Goal: Information Seeking & Learning: Learn about a topic

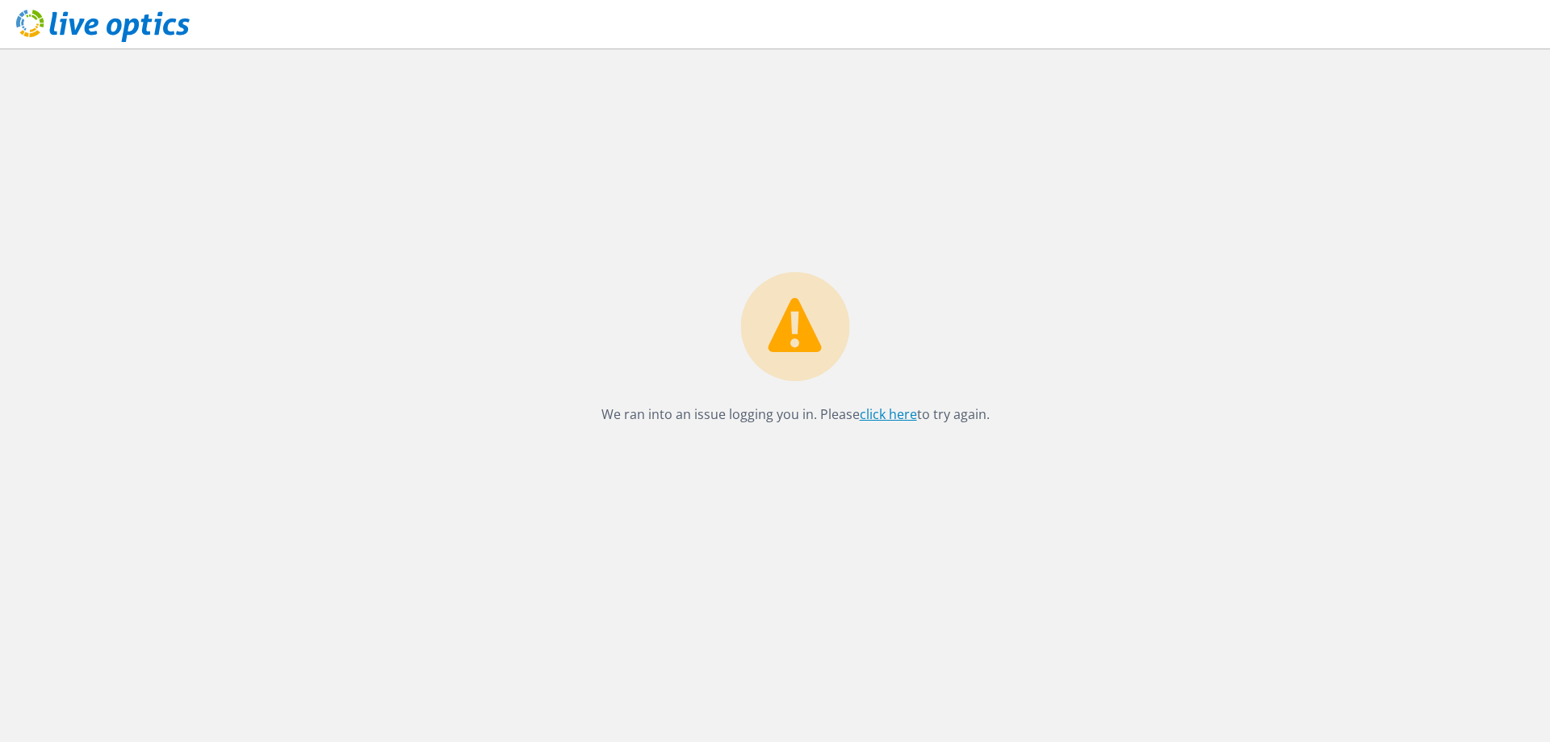
click at [900, 414] on link "click here" at bounding box center [888, 414] width 57 height 18
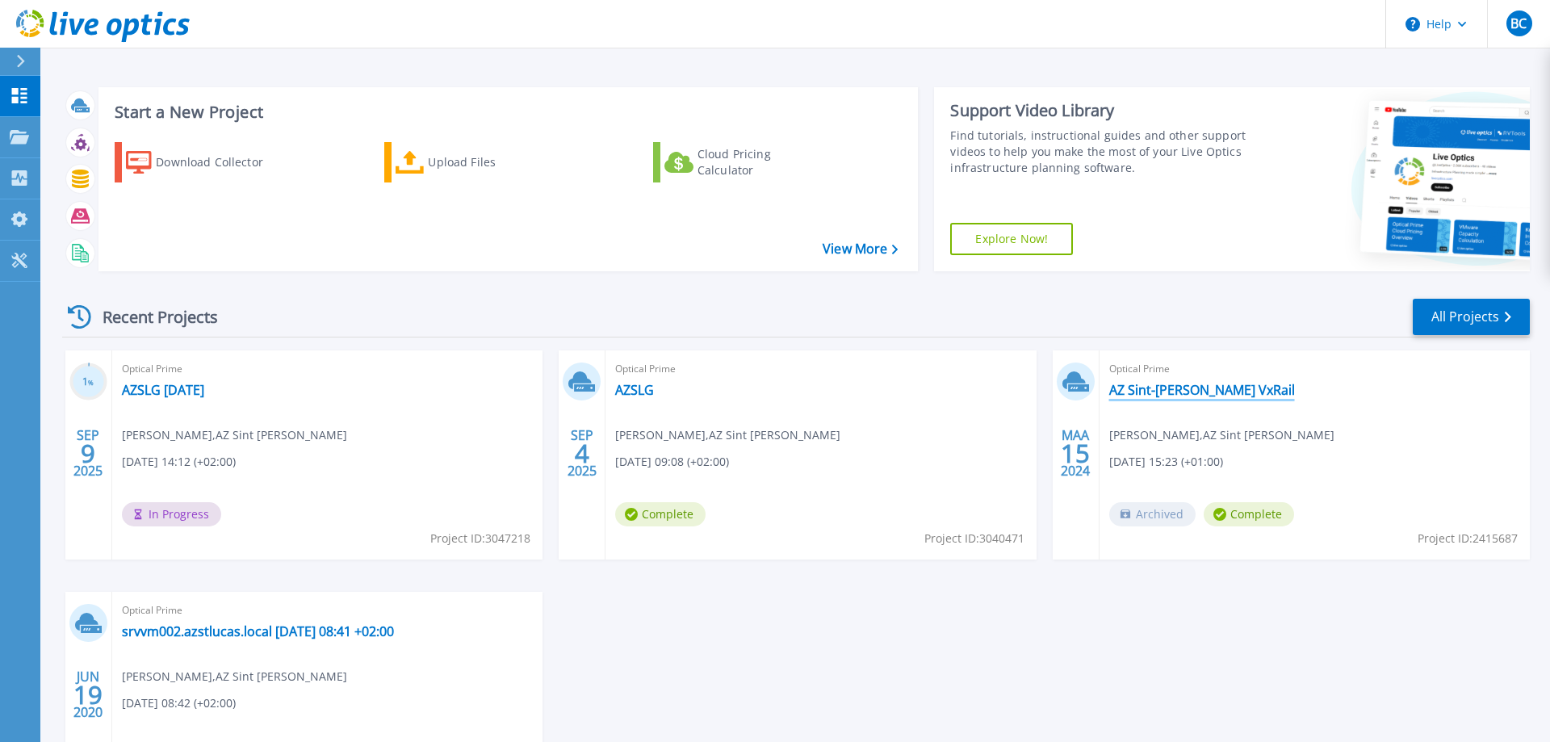
click at [1203, 386] on link "AZ Sint-[PERSON_NAME] VxRail" at bounding box center [1202, 390] width 186 height 16
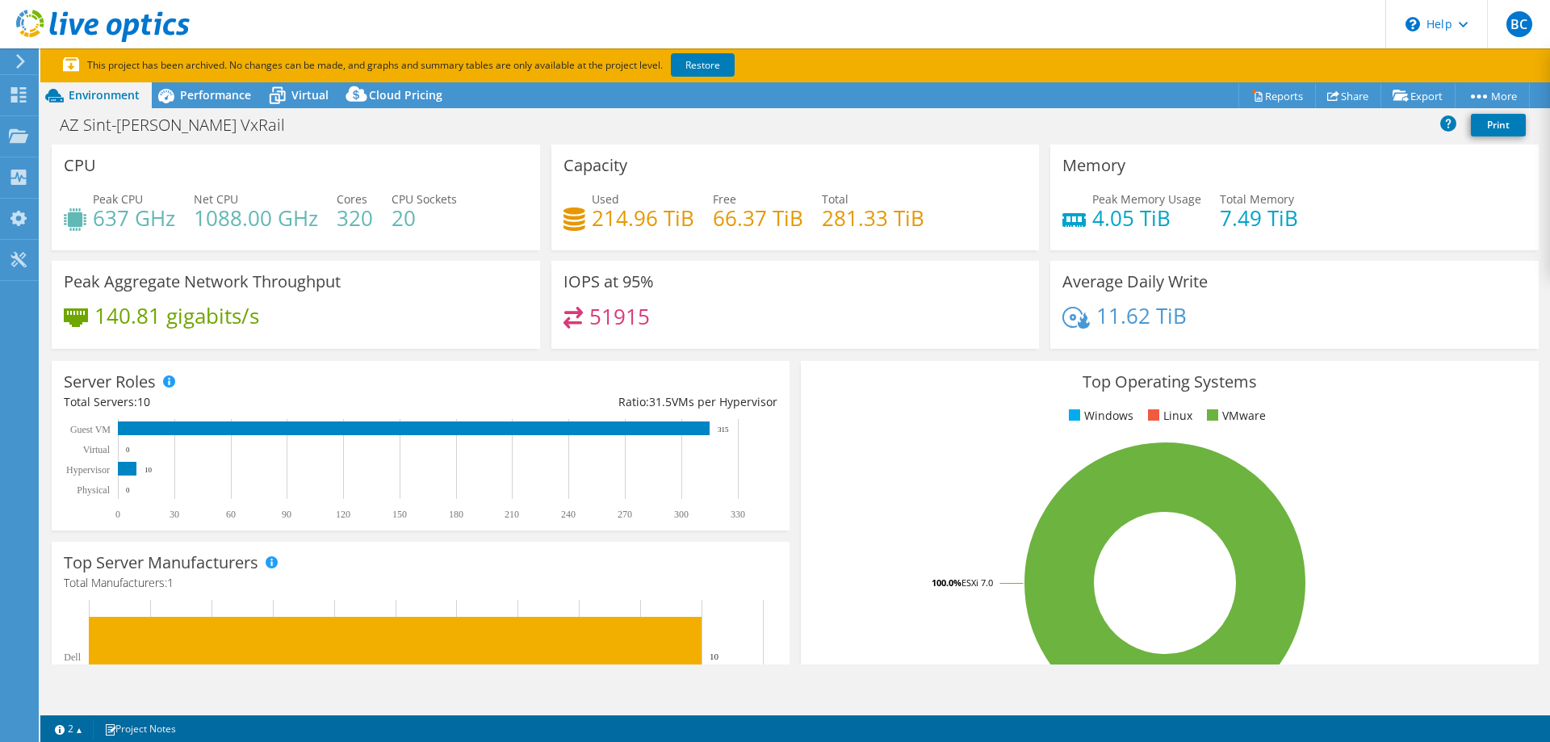
select select "USD"
click at [291, 97] on icon at bounding box center [277, 96] width 28 height 28
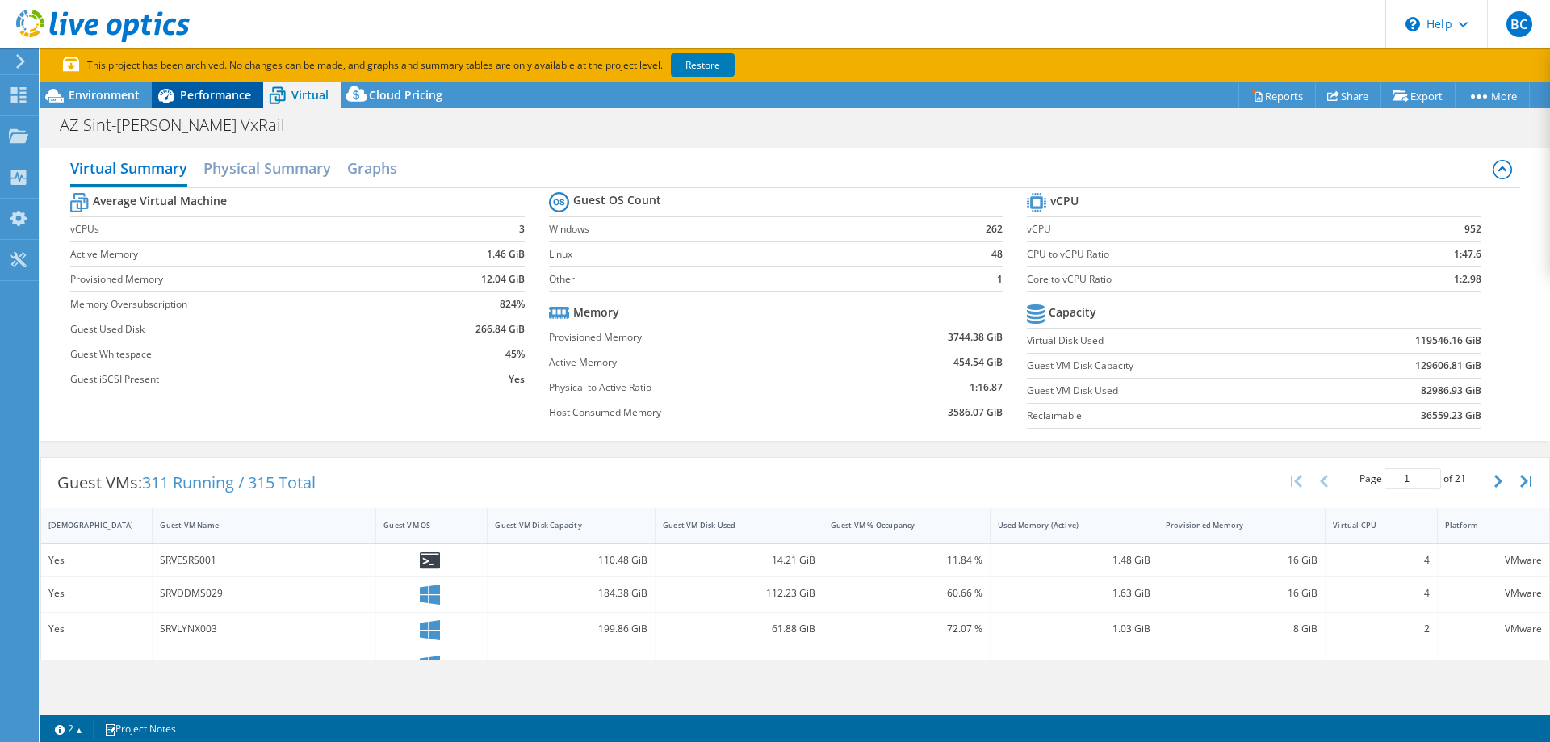
click at [212, 96] on span "Performance" at bounding box center [215, 94] width 71 height 15
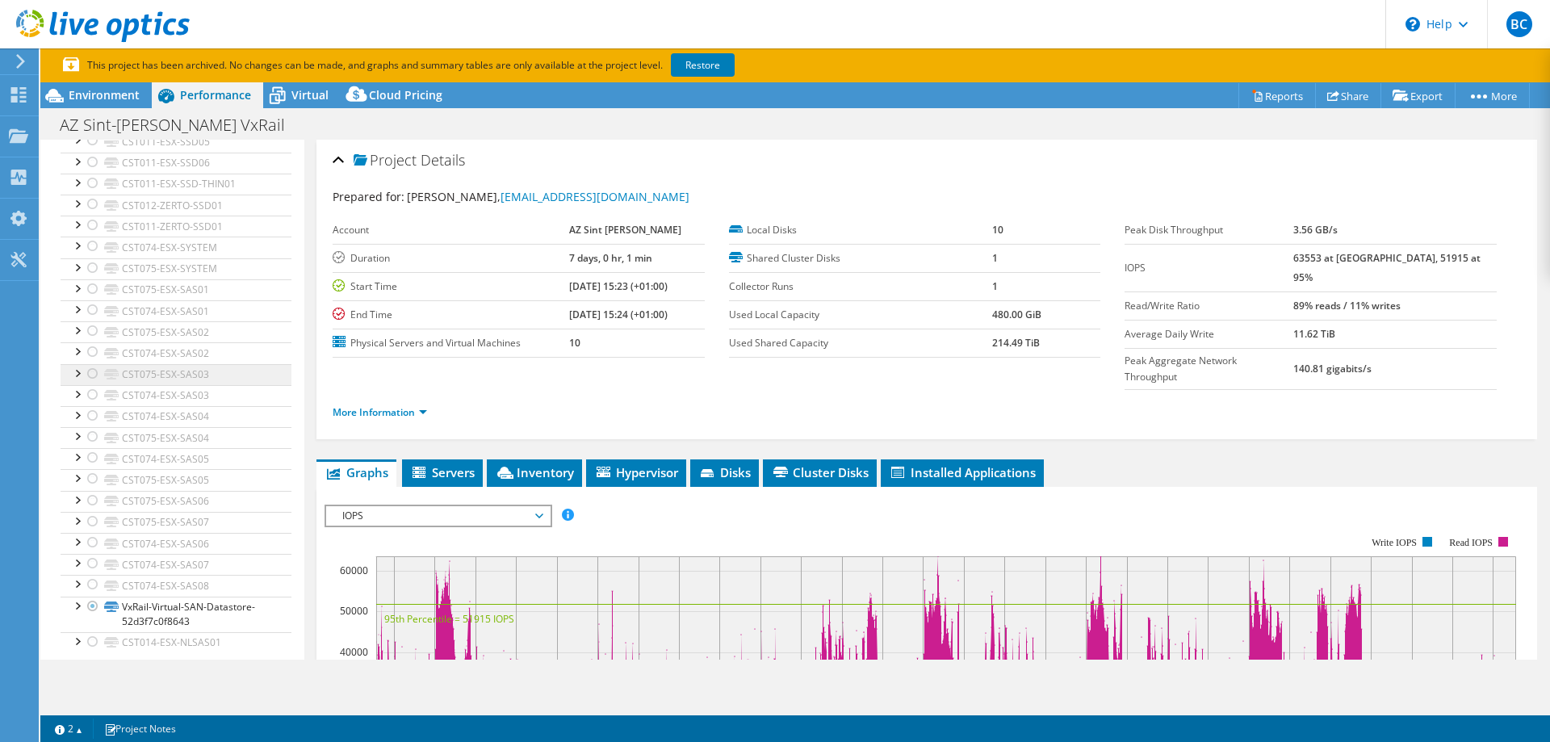
scroll to position [590, 0]
click at [1149, 459] on ul "Graphs Servers Inventory Hypervisor Disks Cluster Disks Installed Applications" at bounding box center [927, 472] width 1221 height 27
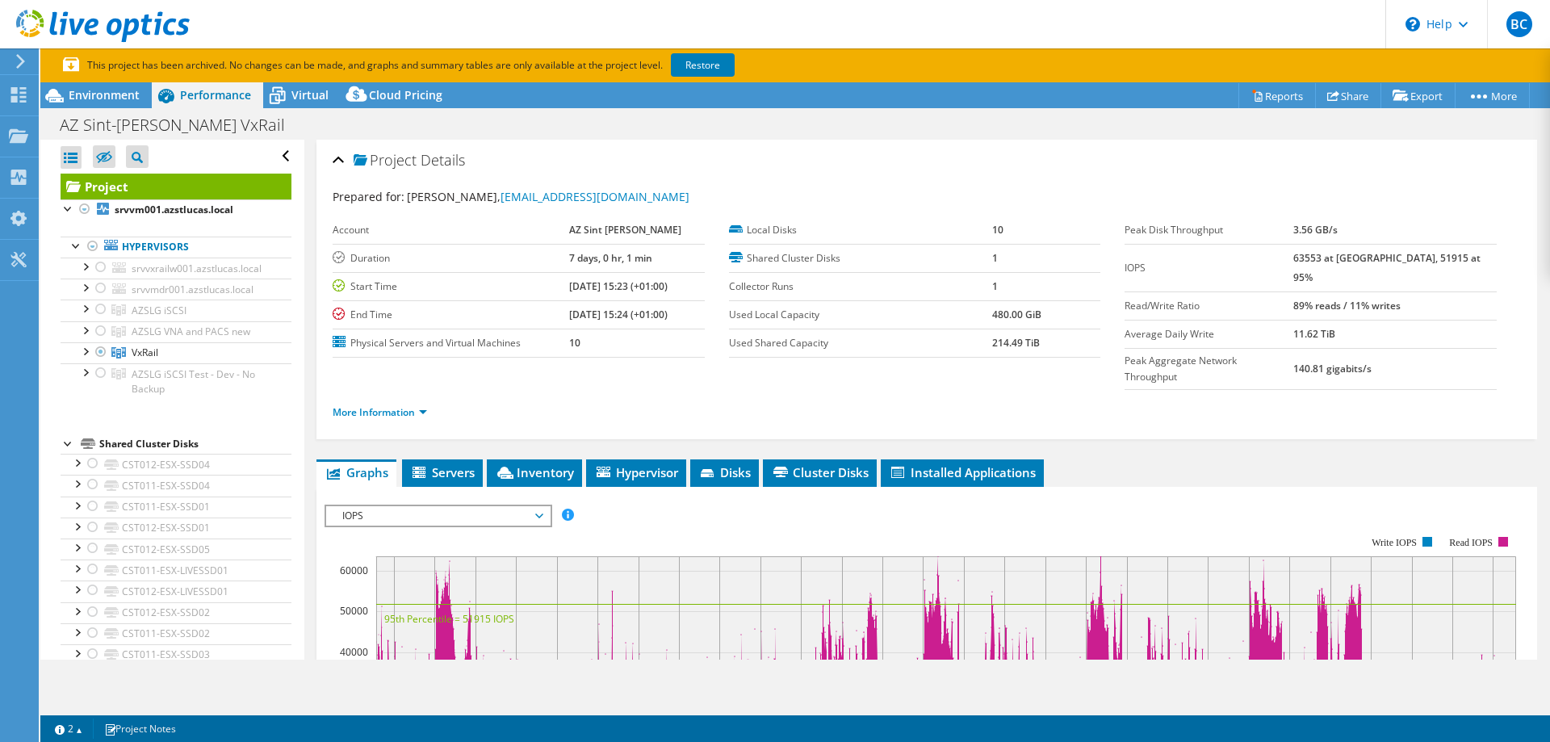
click at [959, 27] on header "BC End User [PERSON_NAME] [EMAIL_ADDRESS][DOMAIN_NAME] AZ Sint [PERSON_NAME] My…" at bounding box center [775, 24] width 1550 height 48
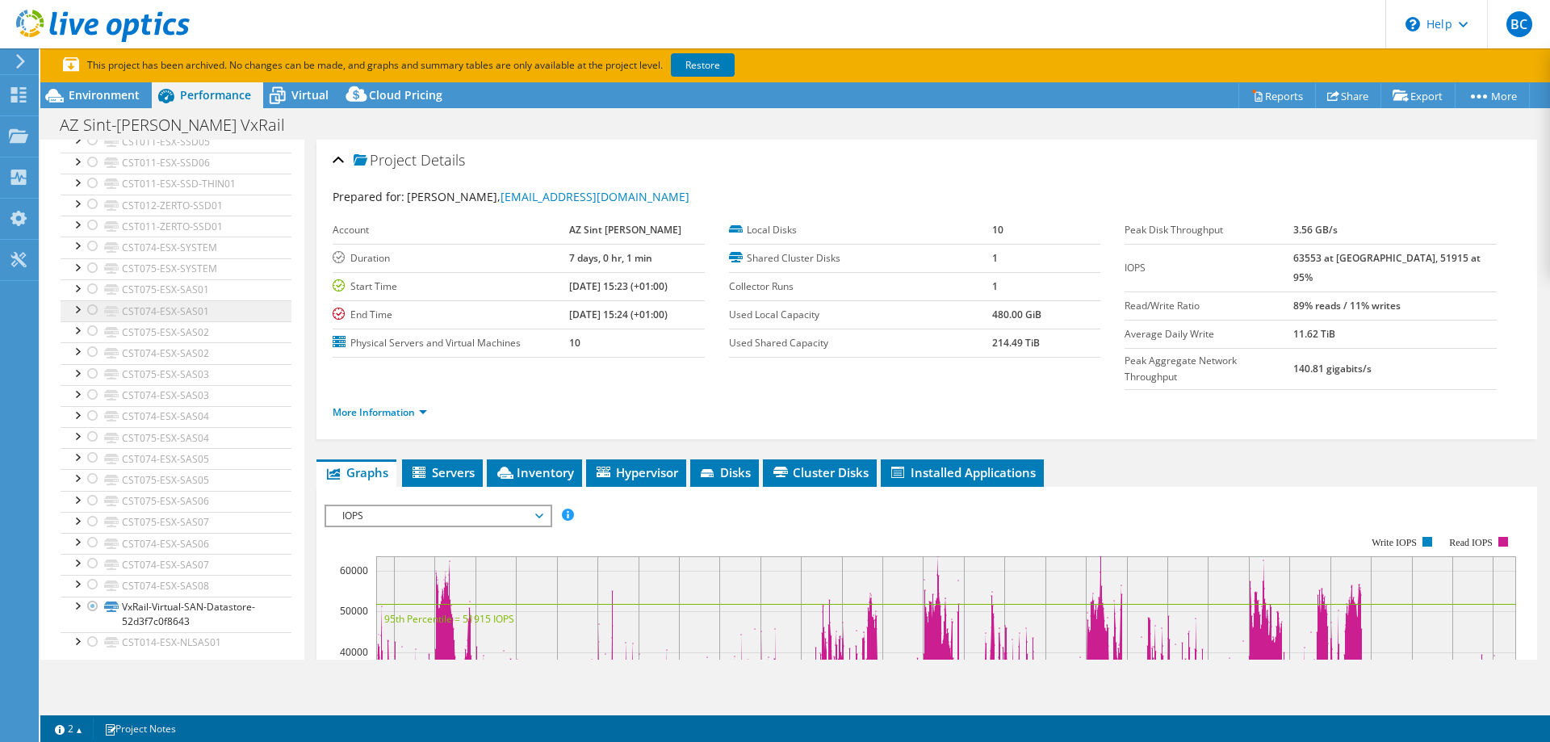
scroll to position [590, 0]
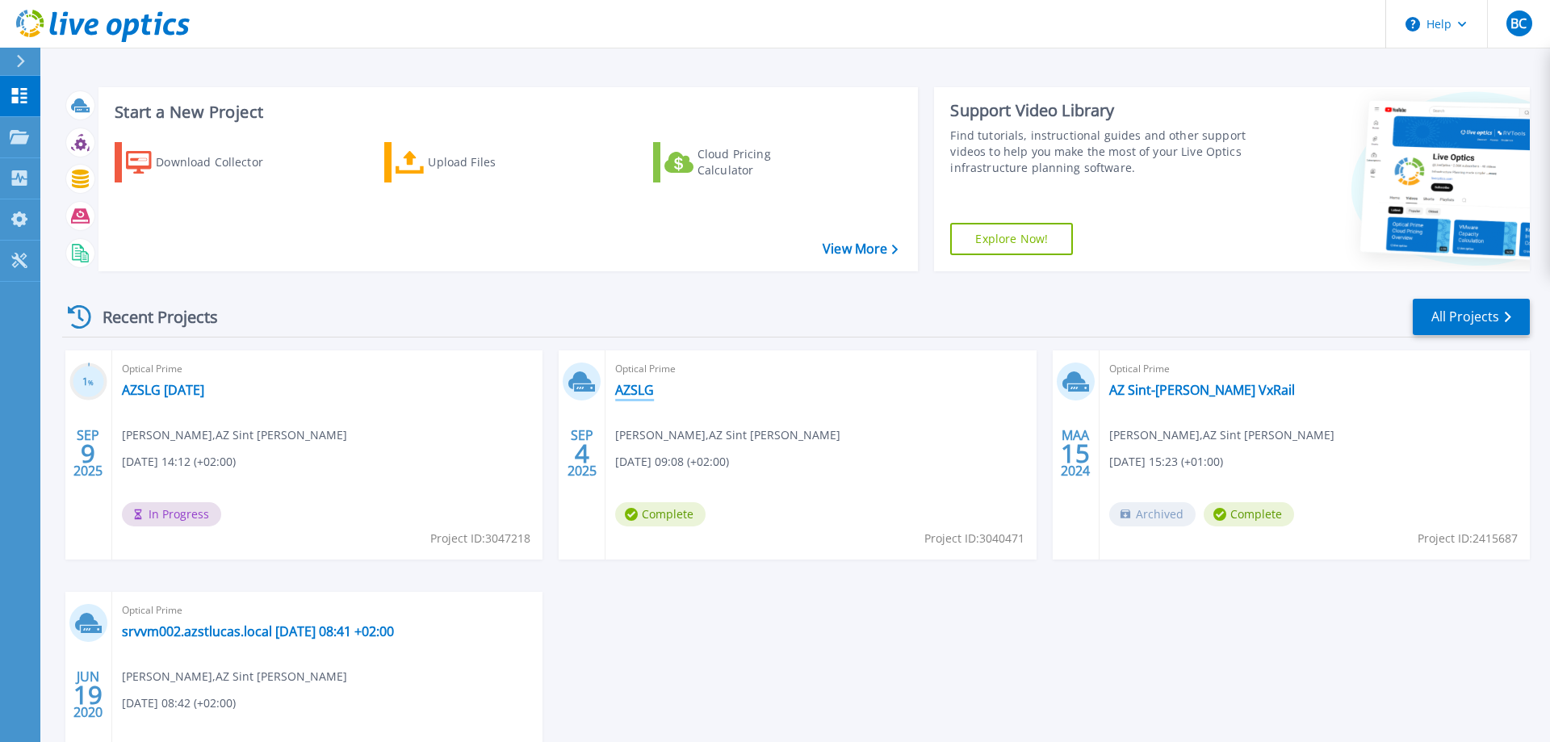
click at [648, 387] on link "AZSLG" at bounding box center [634, 390] width 39 height 16
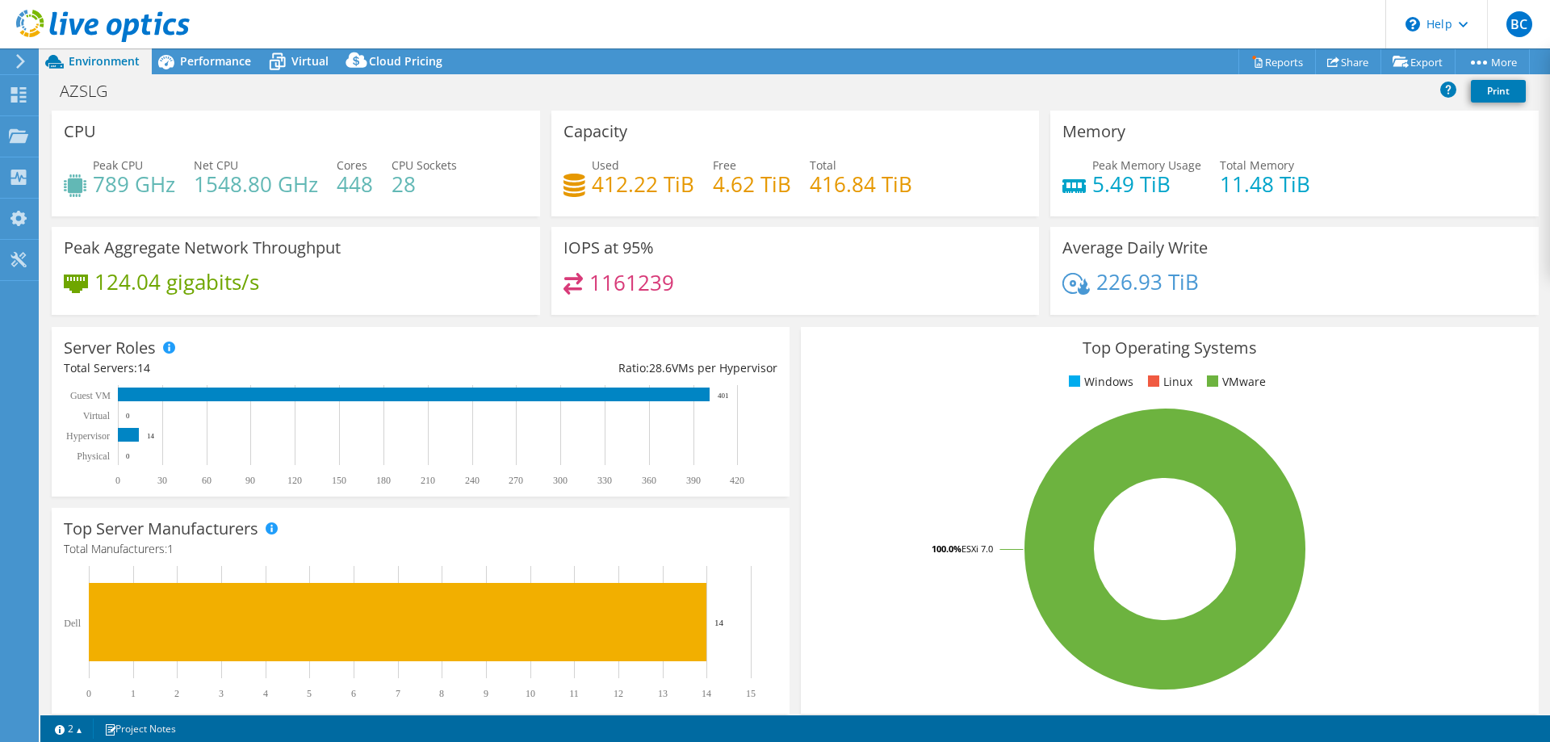
select select "EUFrankfurt"
select select "EUR"
drag, startPoint x: 644, startPoint y: 285, endPoint x: 627, endPoint y: 289, distance: 17.4
click at [675, 286] on div "1161239" at bounding box center [796, 290] width 464 height 35
drag, startPoint x: 593, startPoint y: 287, endPoint x: 681, endPoint y: 283, distance: 87.3
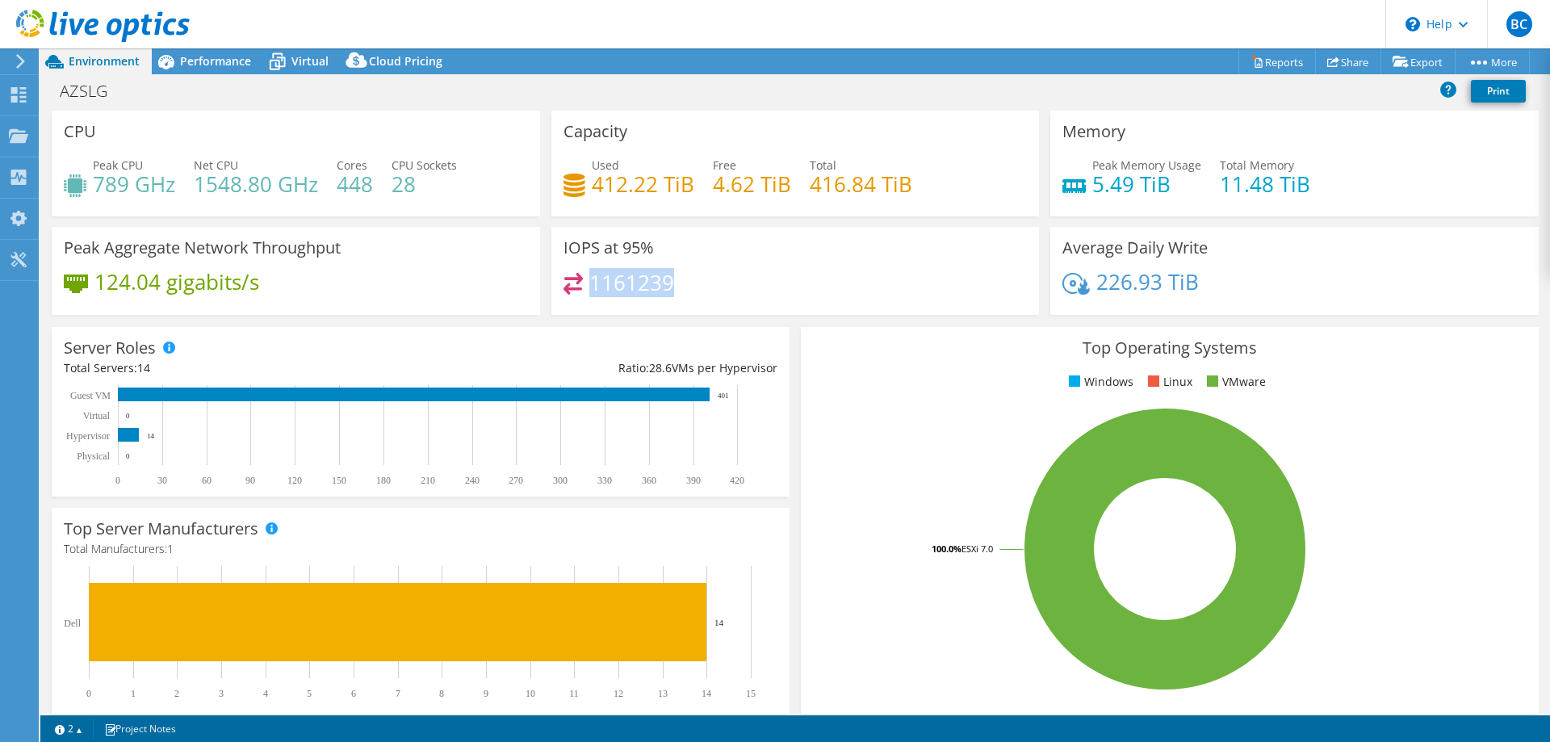
click at [681, 283] on div "1161239" at bounding box center [796, 290] width 464 height 35
click at [681, 286] on div "1161239" at bounding box center [796, 290] width 464 height 35
drag, startPoint x: 376, startPoint y: 297, endPoint x: 300, endPoint y: 220, distance: 109.1
click at [373, 296] on div "124.04 gigabits/s" at bounding box center [296, 290] width 464 height 34
click at [312, 61] on span "Virtual" at bounding box center [309, 60] width 37 height 15
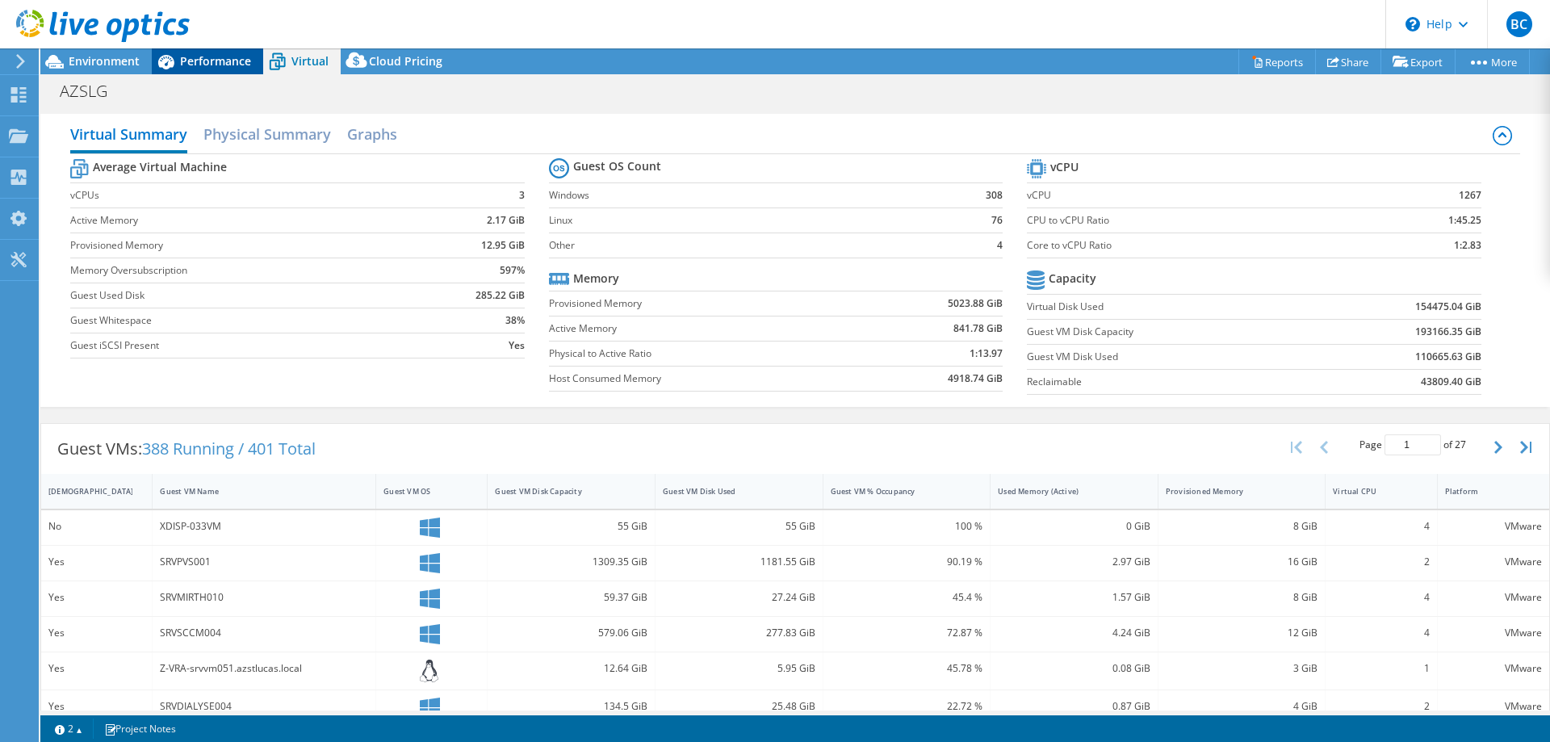
click at [210, 57] on span "Performance" at bounding box center [215, 60] width 71 height 15
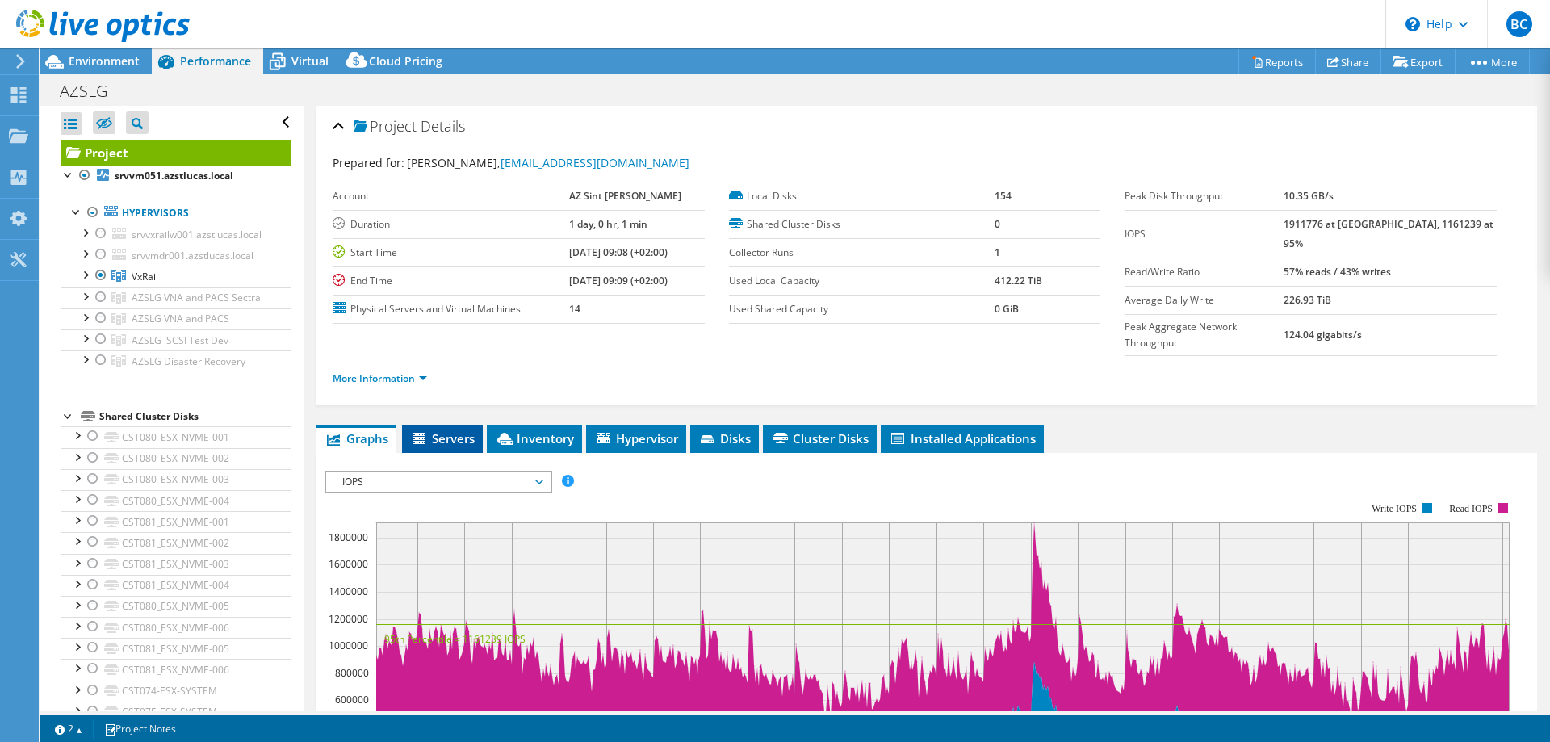
click at [444, 430] on span "Servers" at bounding box center [442, 438] width 65 height 16
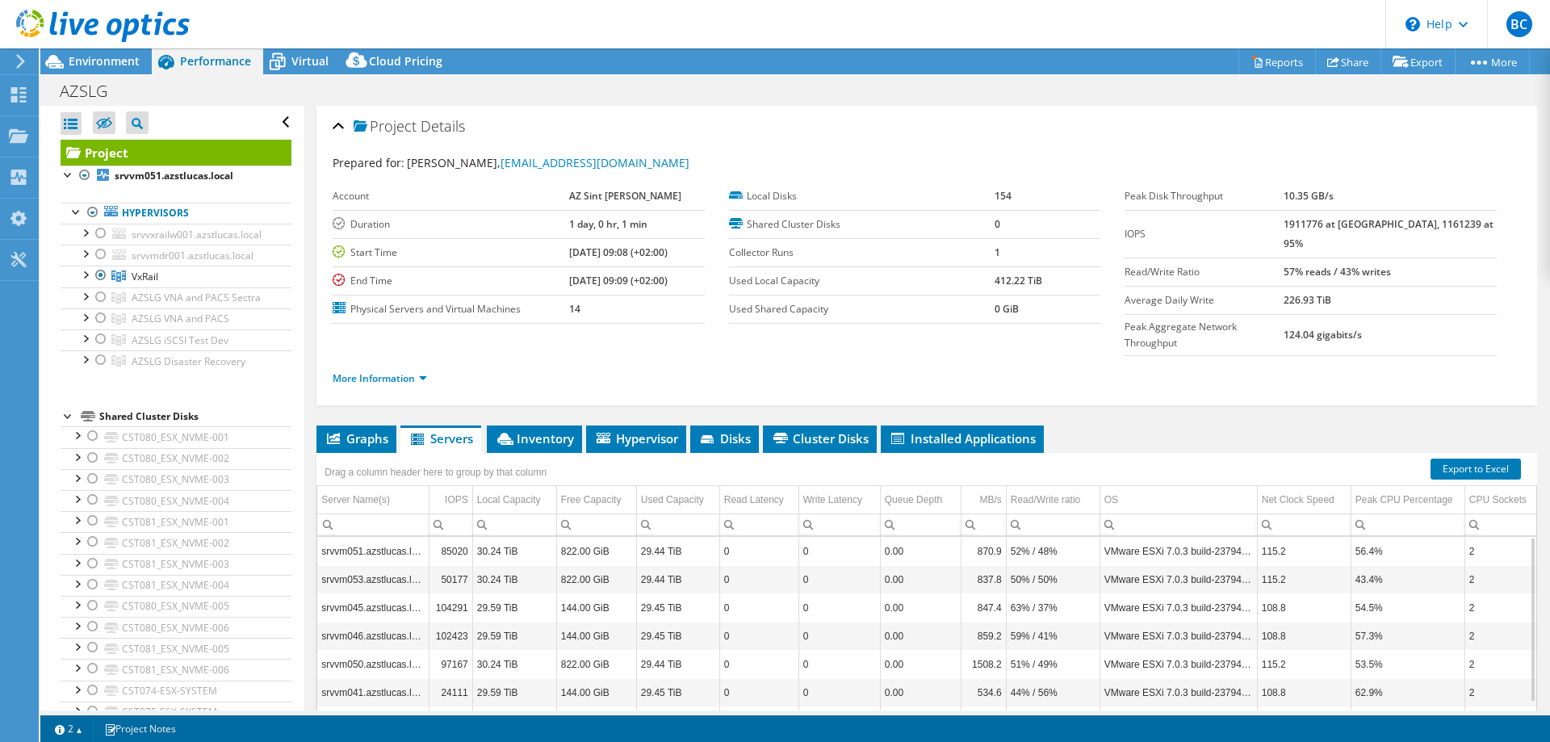
click at [593, 537] on td "822.00 GiB" at bounding box center [596, 551] width 80 height 28
click at [589, 565] on td "822.00 GiB" at bounding box center [596, 579] width 80 height 28
drag, startPoint x: 534, startPoint y: 572, endPoint x: 610, endPoint y: 552, distance: 78.5
click at [542, 593] on td "29.59 TiB" at bounding box center [514, 607] width 84 height 28
click at [712, 435] on icon at bounding box center [709, 440] width 16 height 10
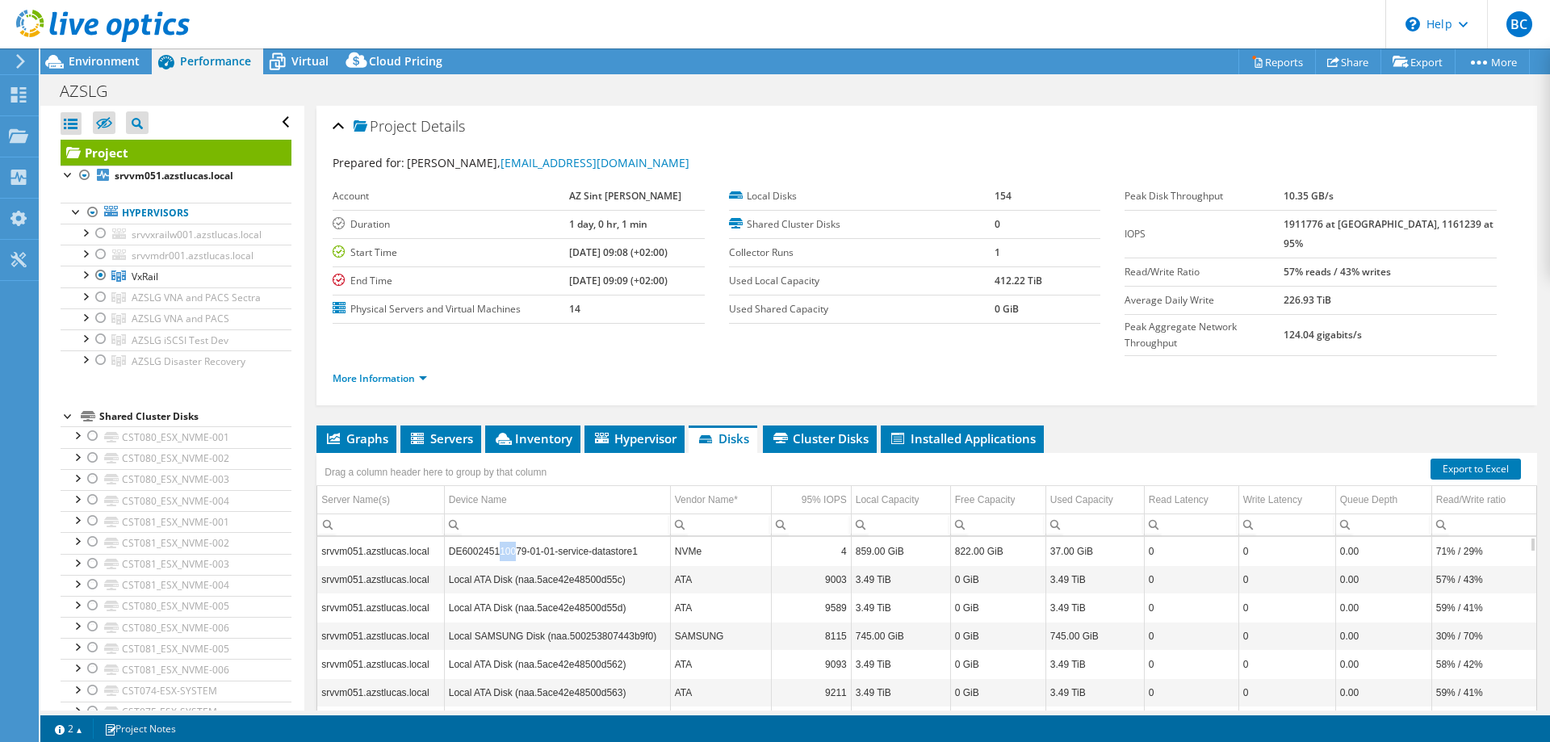
drag, startPoint x: 496, startPoint y: 516, endPoint x: 564, endPoint y: 519, distance: 67.9
click at [535, 537] on td "DE600245110079-01-01-service-datastore1" at bounding box center [557, 551] width 226 height 28
drag, startPoint x: 506, startPoint y: 541, endPoint x: 548, endPoint y: 547, distance: 42.4
click at [551, 565] on td "Local ATA Disk (naa.5ace42e48500d55c)" at bounding box center [557, 579] width 226 height 28
click at [526, 593] on td "Local ATA Disk (naa.5ace42e48500d55d)" at bounding box center [557, 607] width 226 height 28
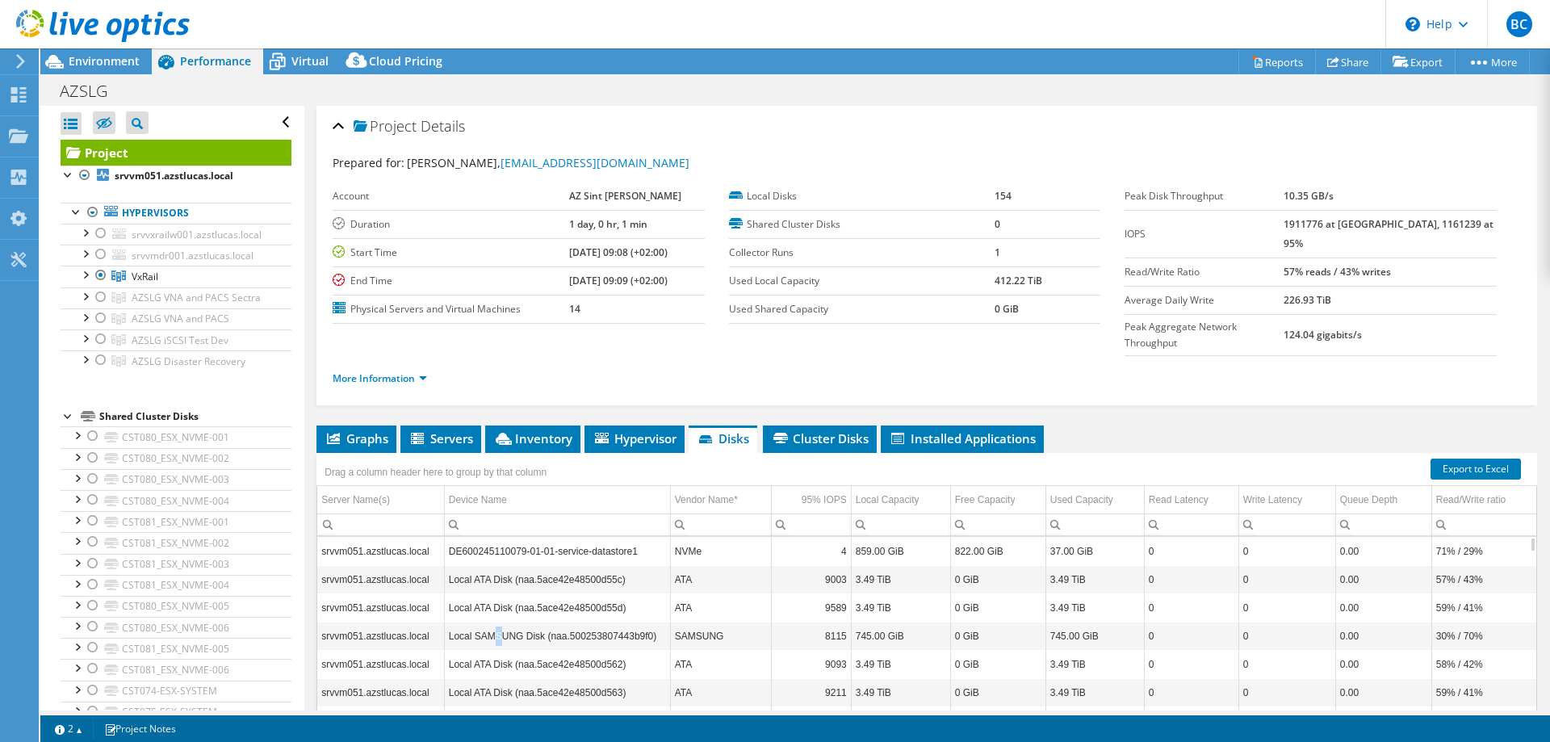
click at [519, 622] on td "Local SAMSUNG Disk (naa.500253807443b9f0)" at bounding box center [557, 636] width 226 height 28
drag, startPoint x: 505, startPoint y: 623, endPoint x: 539, endPoint y: 635, distance: 36.0
click at [523, 650] on td "Local ATA Disk (naa.5ace42e48500d562)" at bounding box center [557, 664] width 226 height 28
drag, startPoint x: 572, startPoint y: 657, endPoint x: 738, endPoint y: 661, distance: 166.4
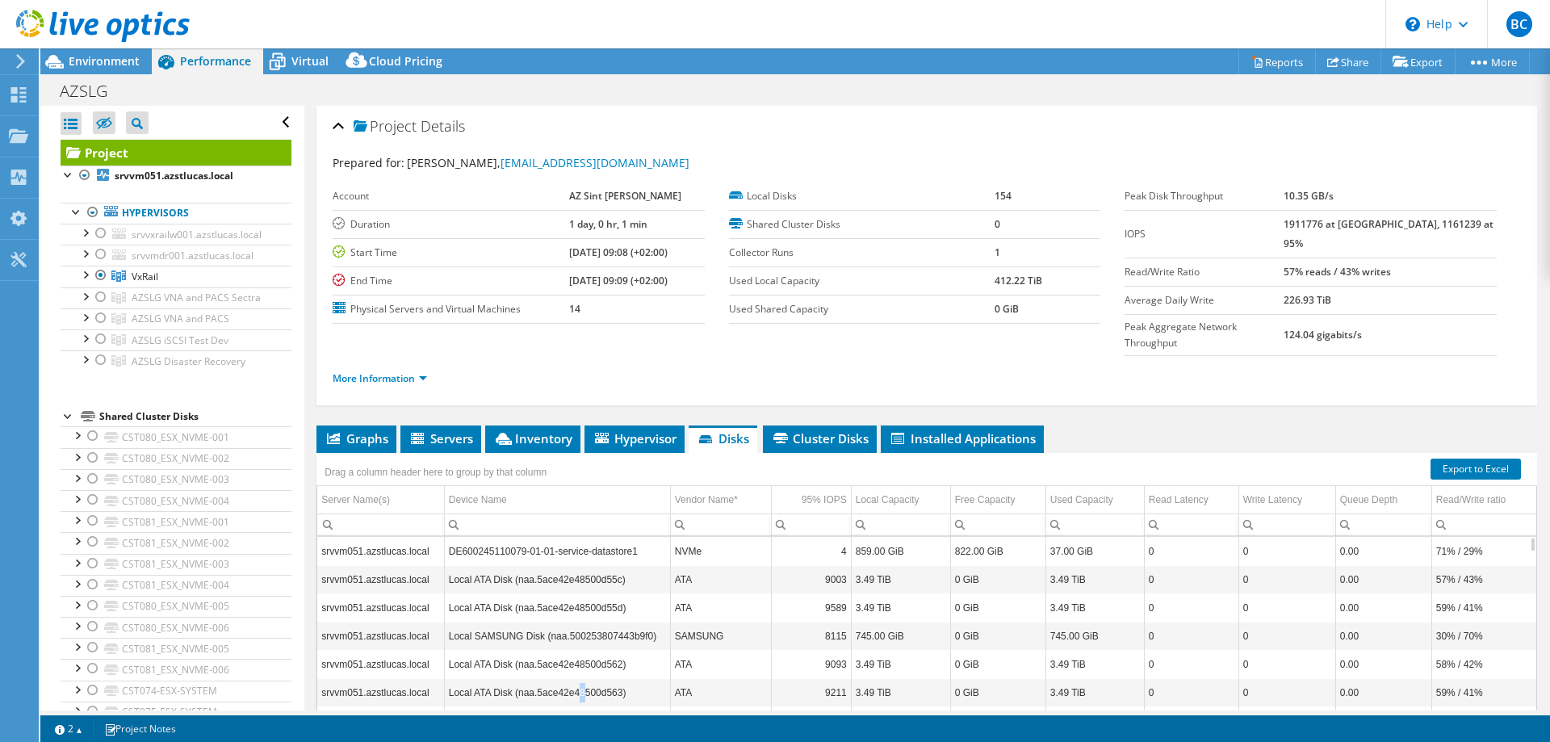
click at [585, 678] on td "Local ATA Disk (naa.5ace42e48500d563)" at bounding box center [557, 692] width 226 height 28
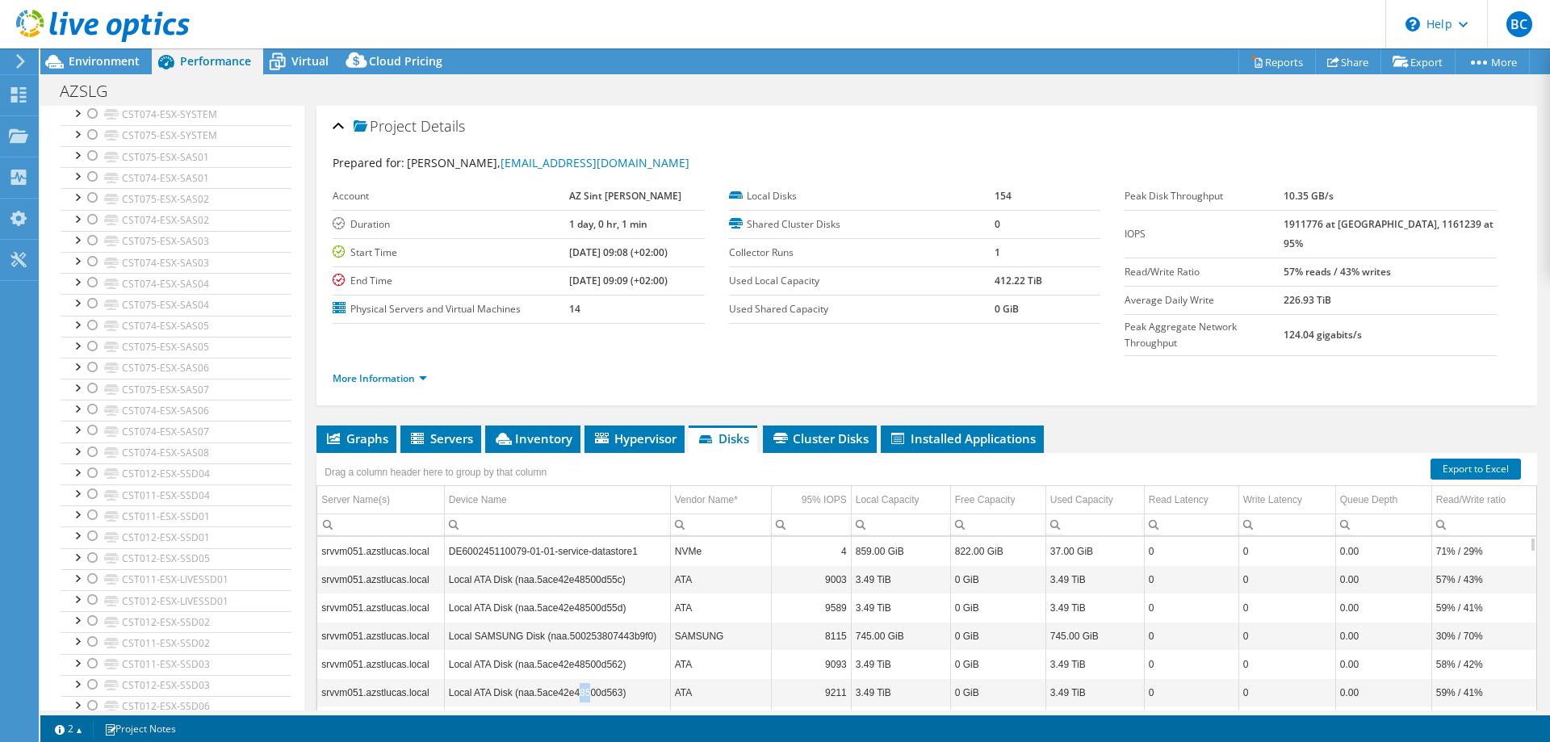
scroll to position [900, 0]
